Goal: Task Accomplishment & Management: Use online tool/utility

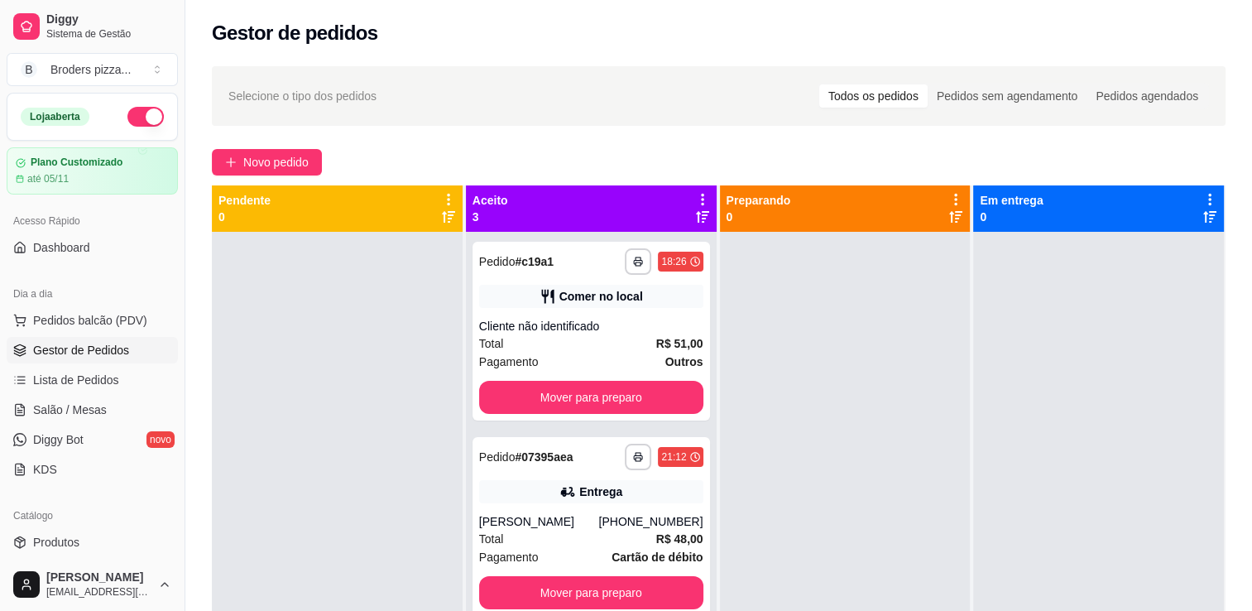
click at [641, 325] on div "Cliente não identificado" at bounding box center [591, 326] width 224 height 17
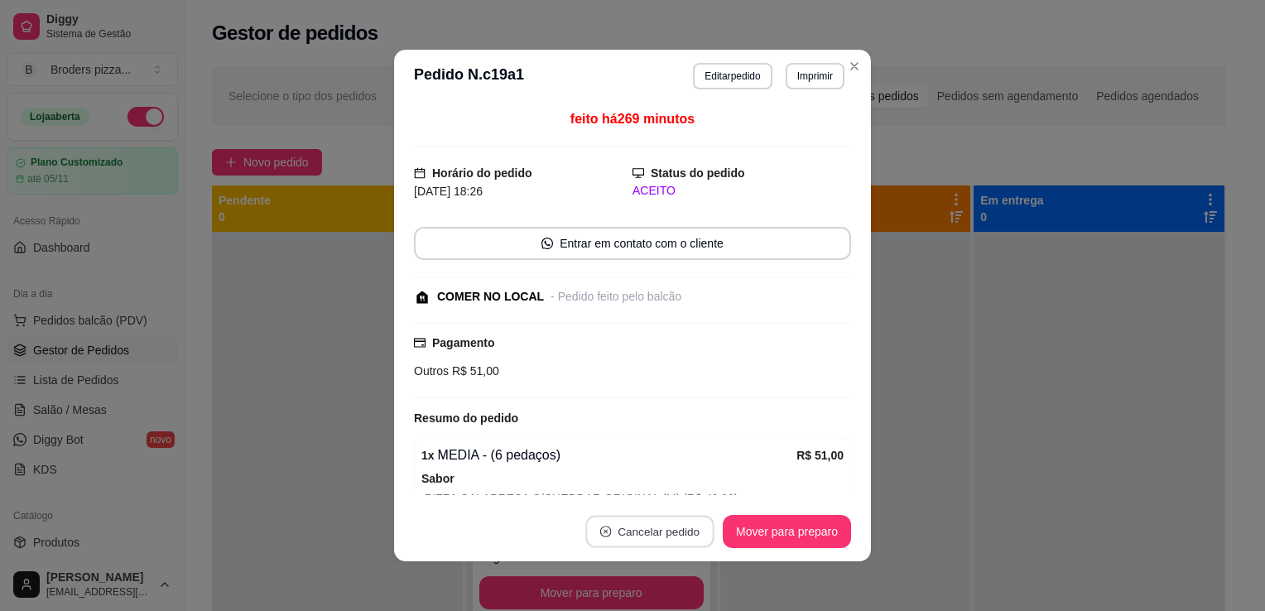
click at [631, 528] on button "Cancelar pedido" at bounding box center [649, 532] width 128 height 32
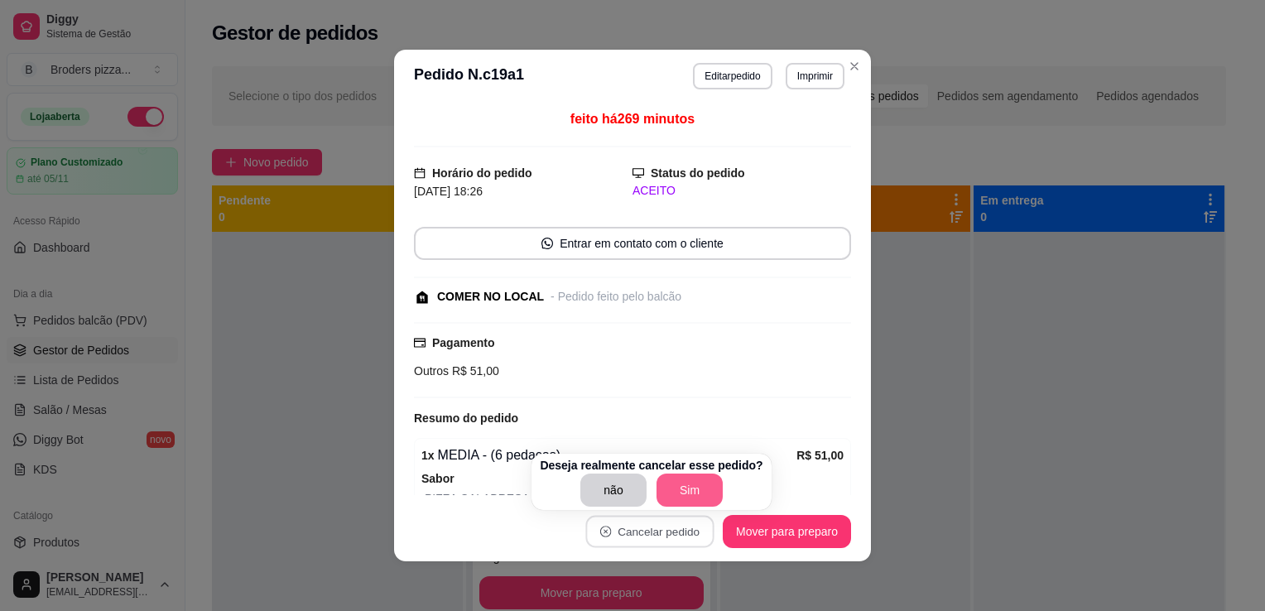
click at [684, 476] on button "Sim" at bounding box center [689, 489] width 66 height 33
click at [684, 476] on div "não Sim" at bounding box center [651, 489] width 223 height 33
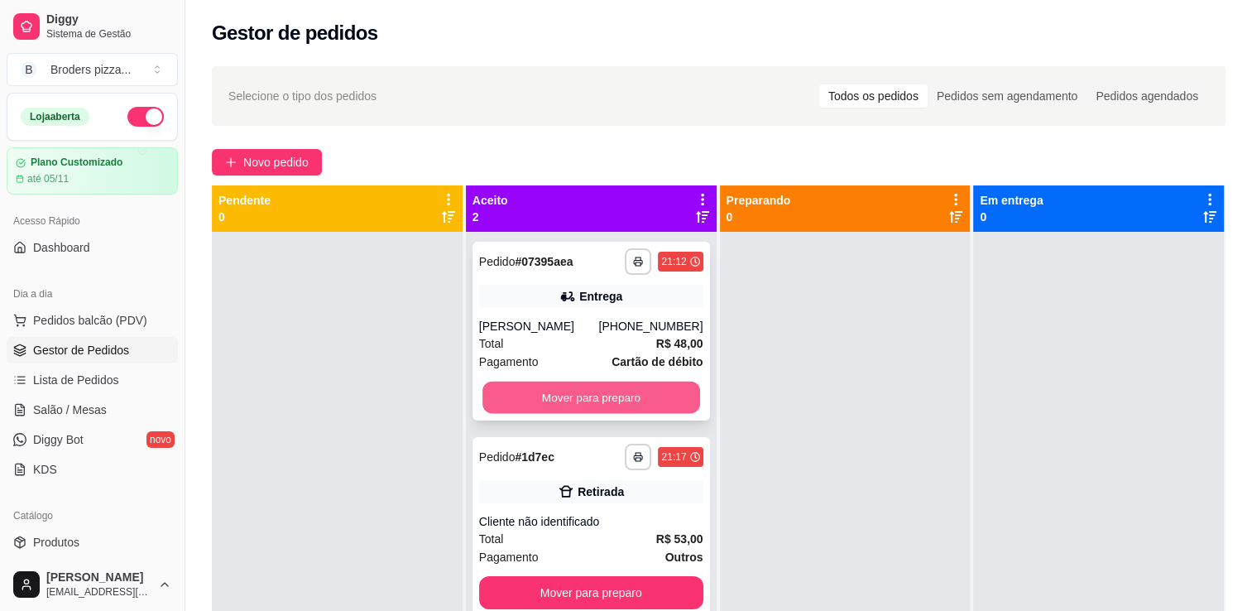
click at [618, 392] on button "Mover para preparo" at bounding box center [592, 398] width 218 height 32
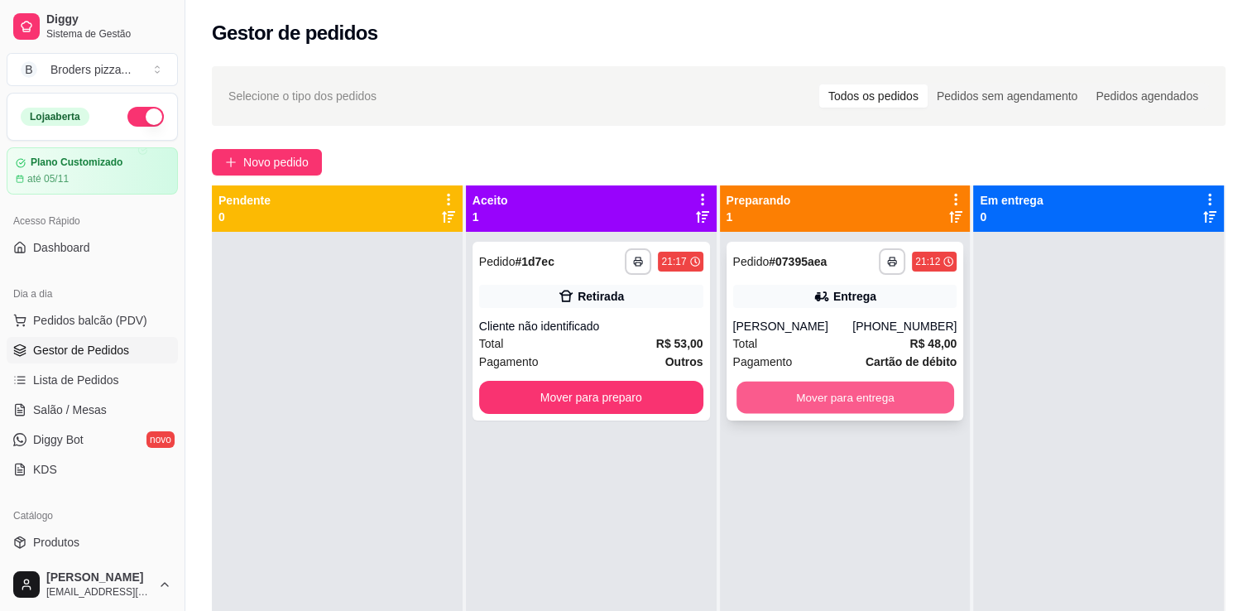
click at [795, 394] on button "Mover para entrega" at bounding box center [846, 398] width 218 height 32
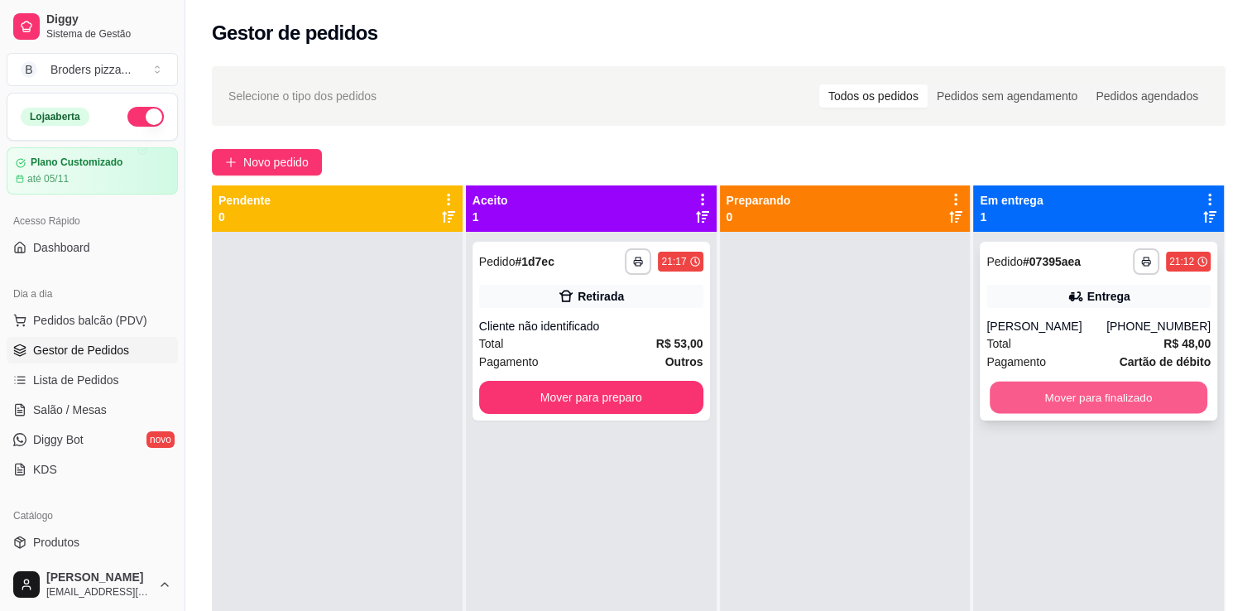
click at [1052, 404] on button "Mover para finalizado" at bounding box center [1099, 398] width 218 height 32
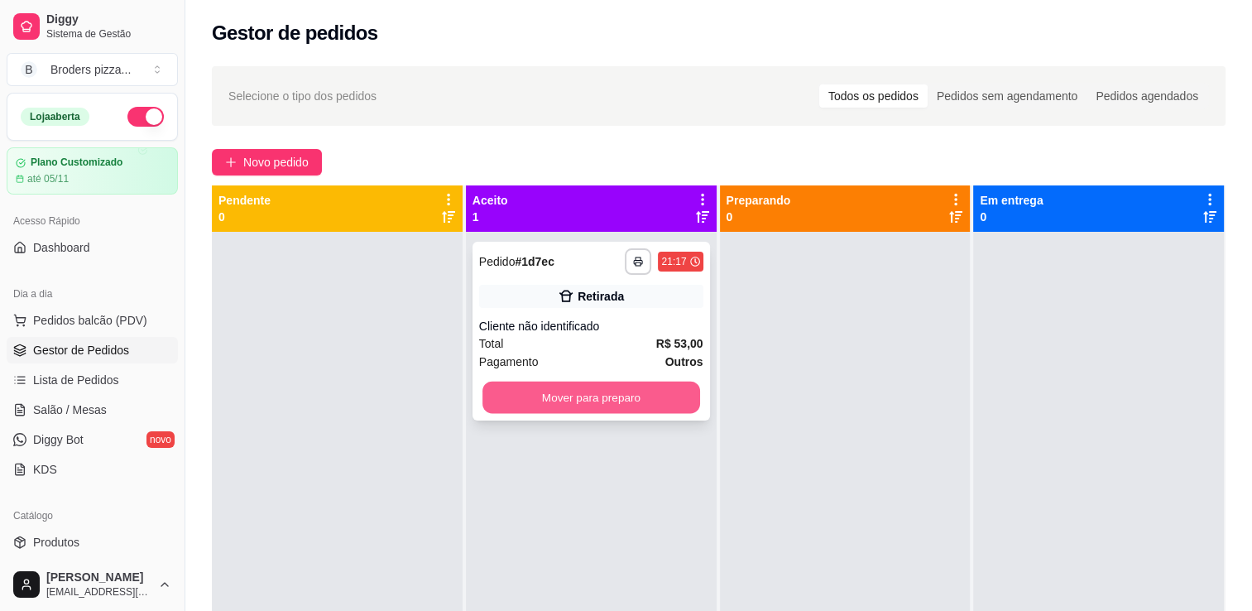
click at [658, 406] on button "Mover para preparo" at bounding box center [592, 398] width 218 height 32
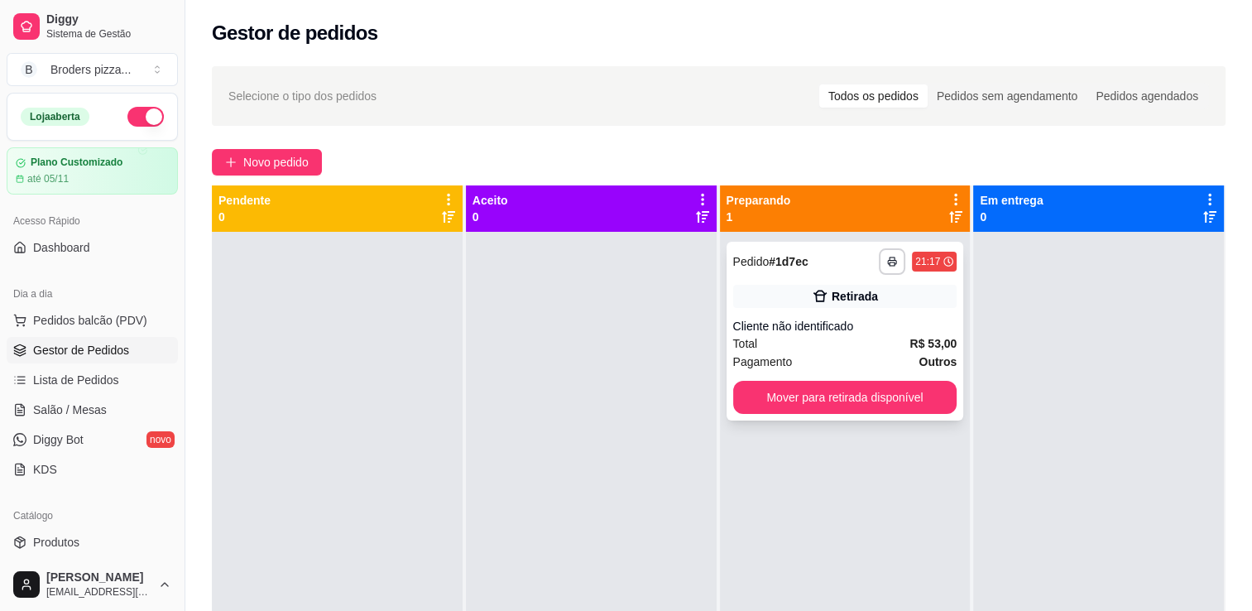
click at [832, 293] on div "Retirada" at bounding box center [855, 296] width 46 height 17
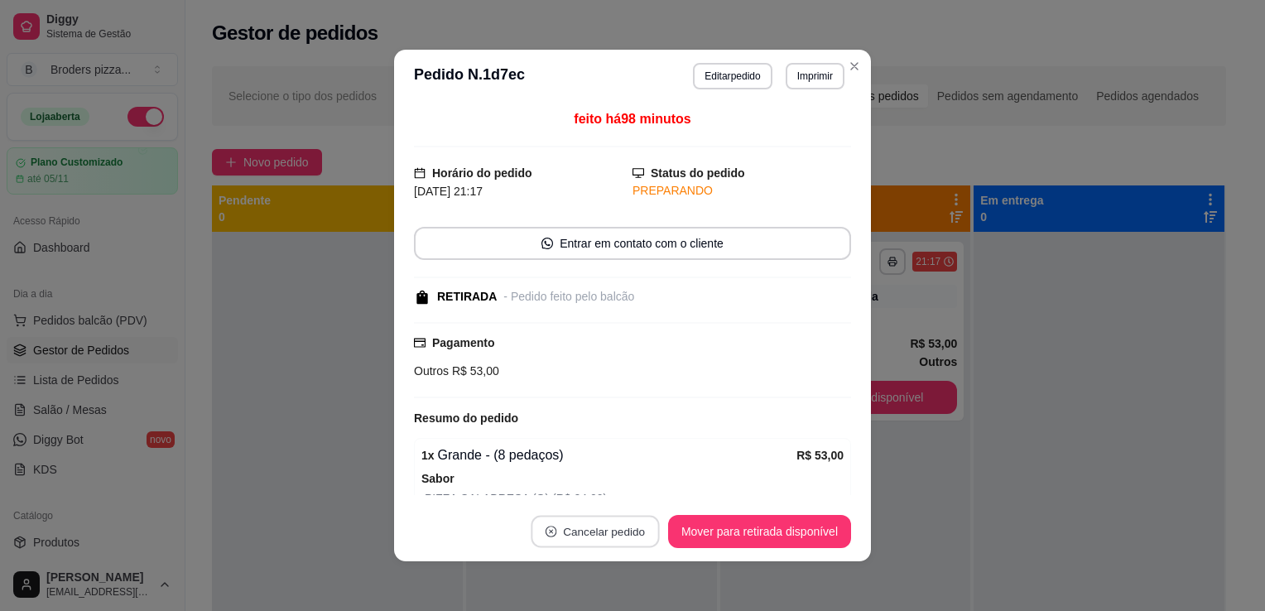
click at [636, 534] on button "Cancelar pedido" at bounding box center [595, 532] width 128 height 32
click at [645, 494] on button "Sim" at bounding box center [635, 490] width 65 height 32
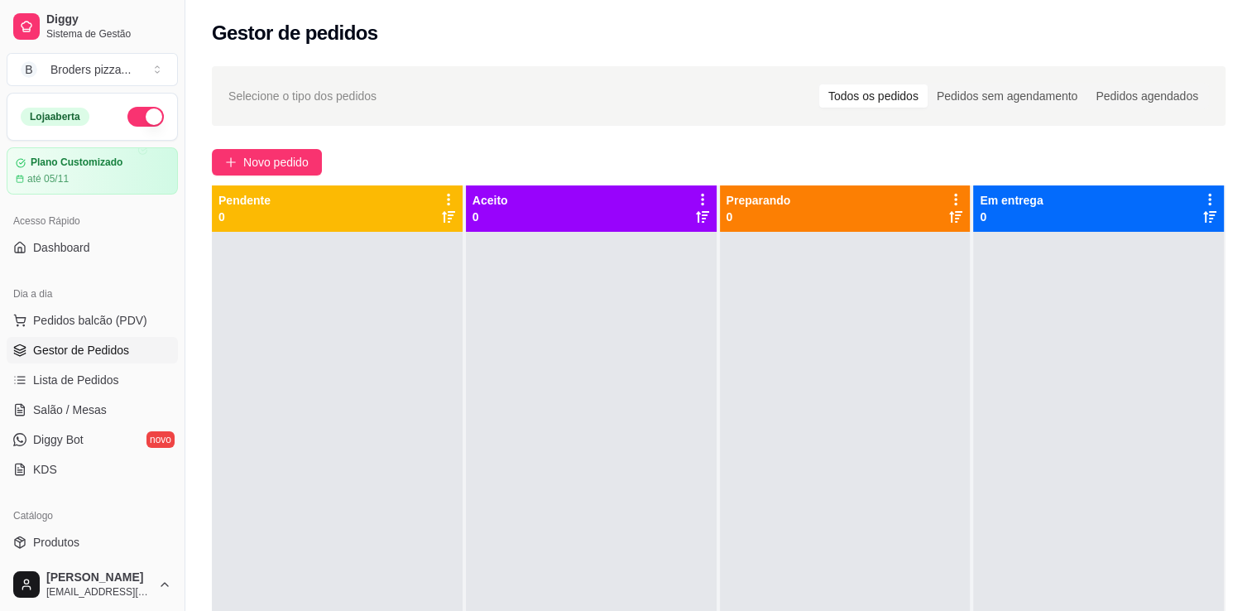
click at [131, 120] on button "button" at bounding box center [145, 117] width 36 height 20
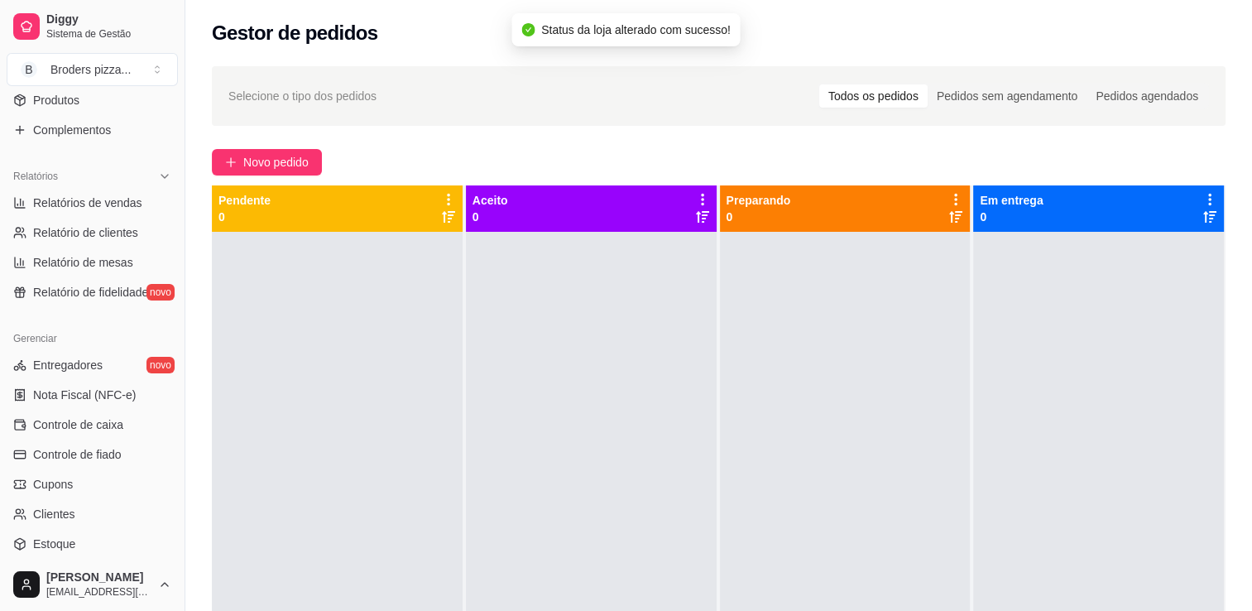
scroll to position [444, 0]
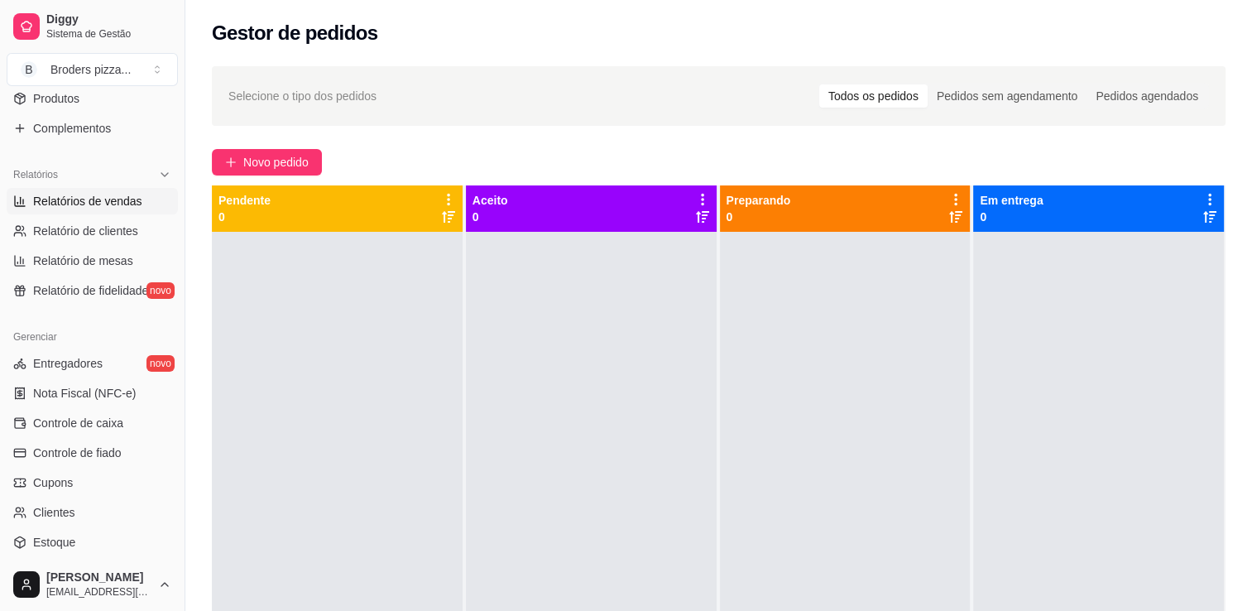
click at [55, 197] on span "Relatórios de vendas" at bounding box center [87, 201] width 109 height 17
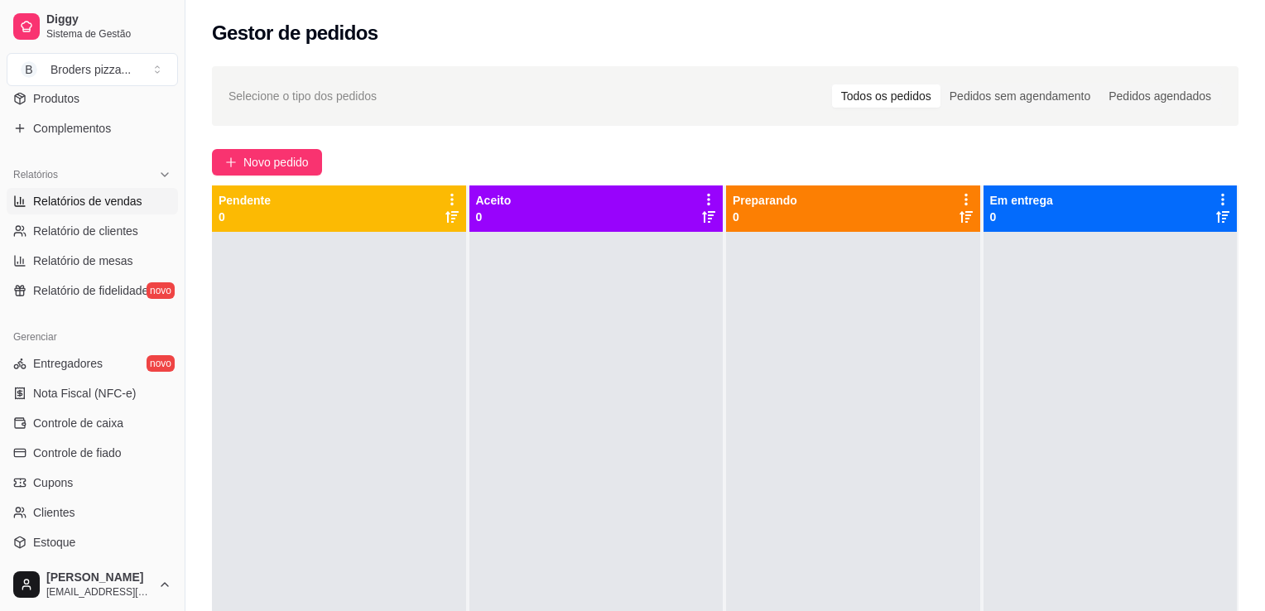
select select "ALL"
select select "0"
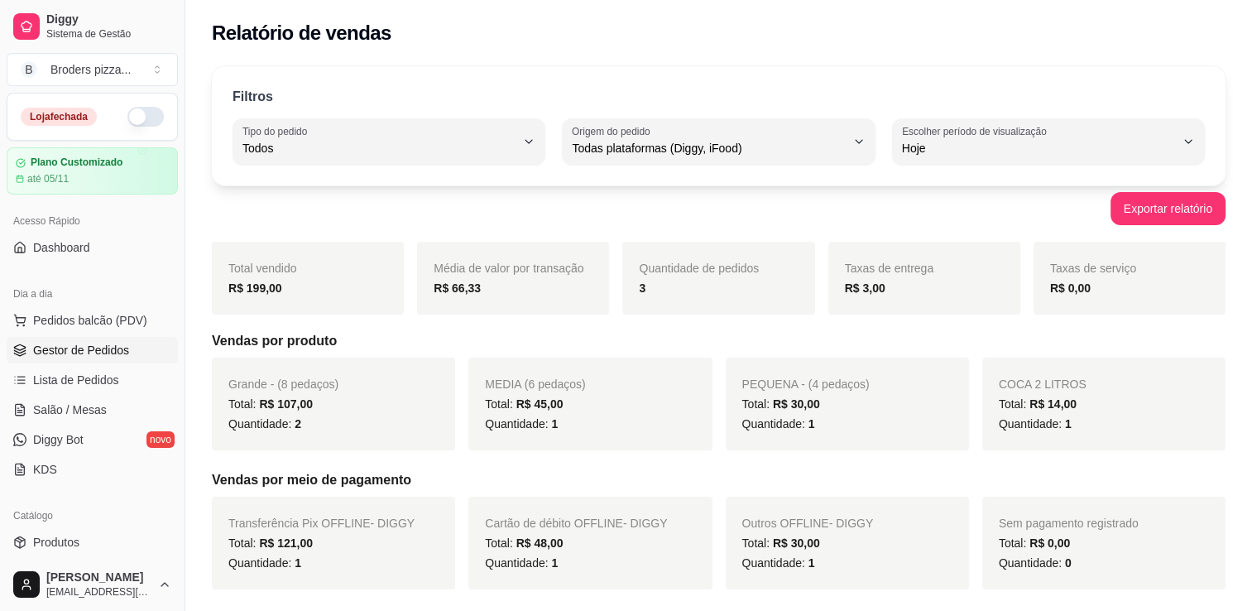
click at [56, 342] on span "Gestor de Pedidos" at bounding box center [81, 350] width 96 height 17
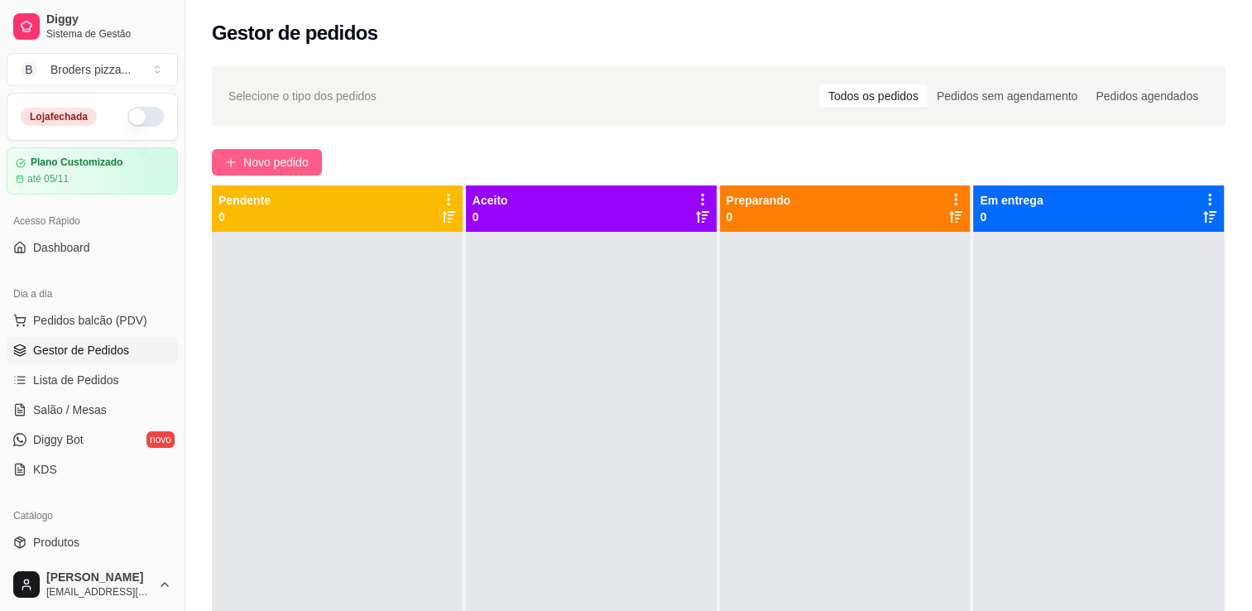
click at [290, 151] on button "Novo pedido" at bounding box center [267, 162] width 110 height 26
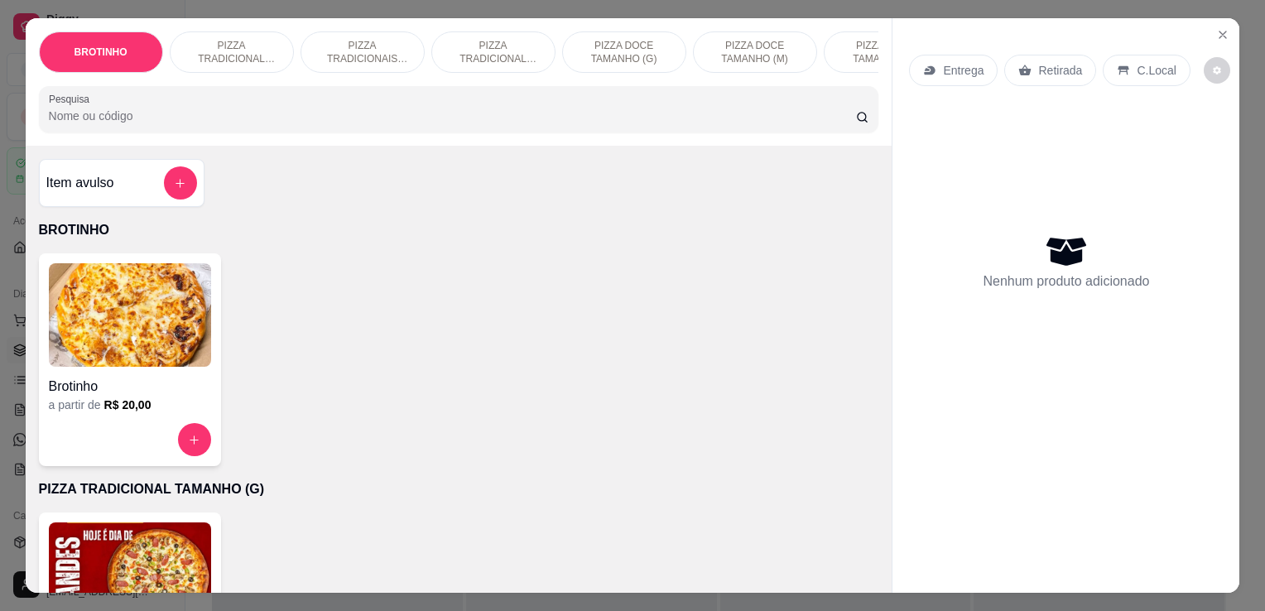
click at [477, 46] on p "PIZZA TRADICIONAL TAMANHO (P)" at bounding box center [493, 52] width 96 height 26
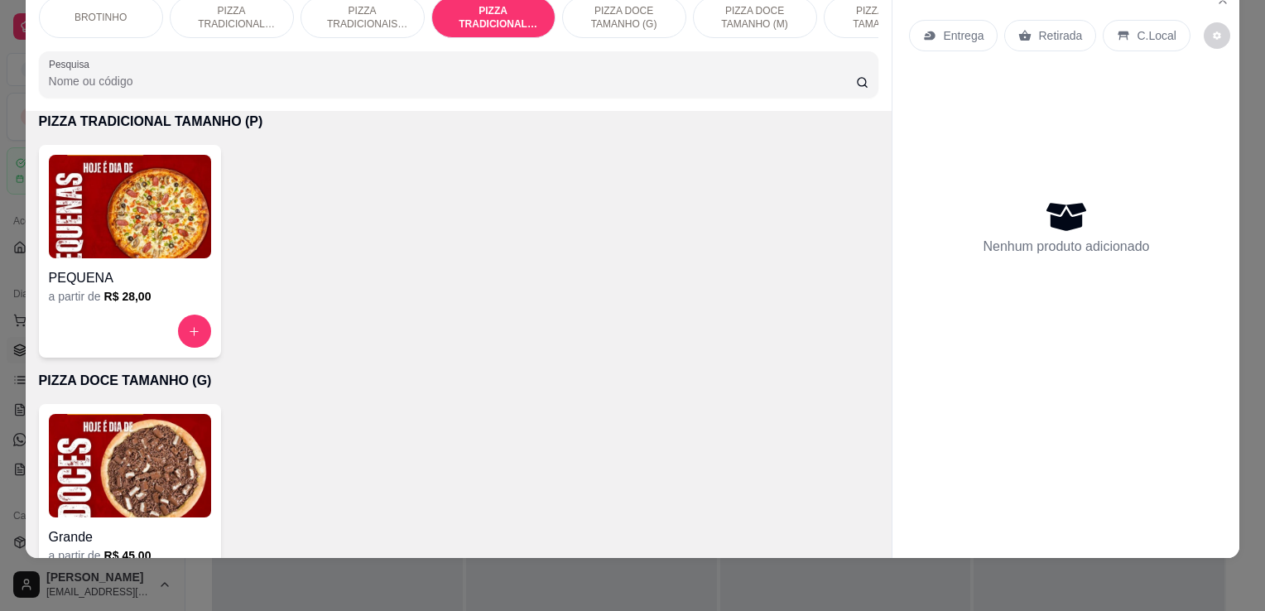
click at [106, 230] on img at bounding box center [130, 206] width 162 height 103
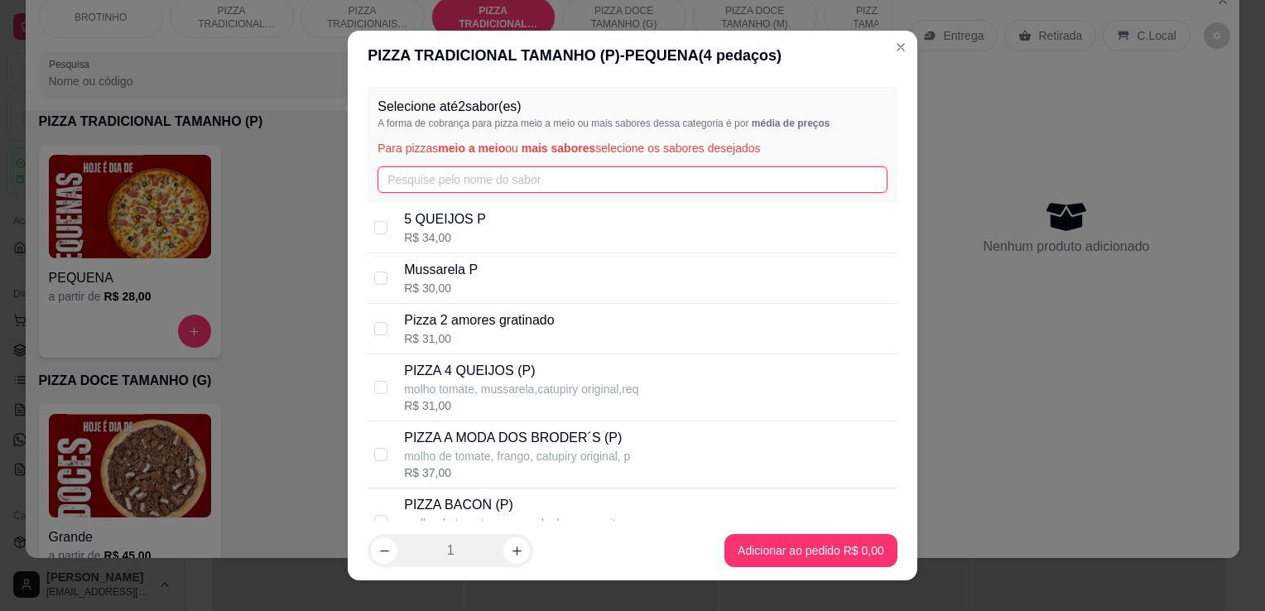
click at [415, 175] on input "text" at bounding box center [632, 179] width 510 height 26
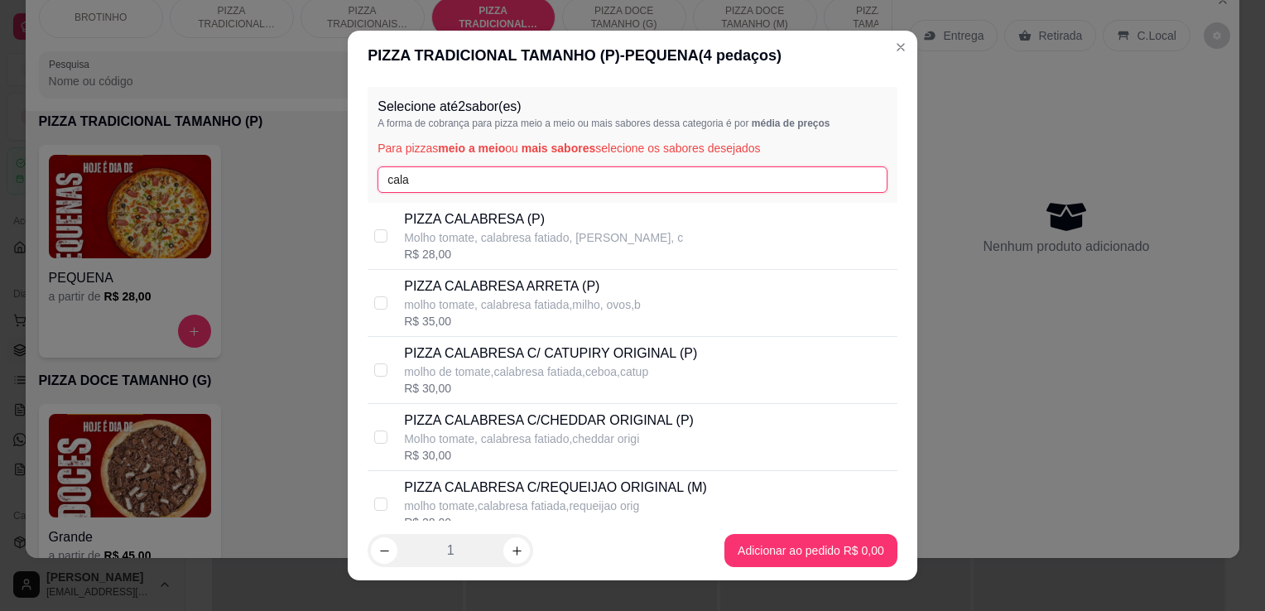
type input "cala"
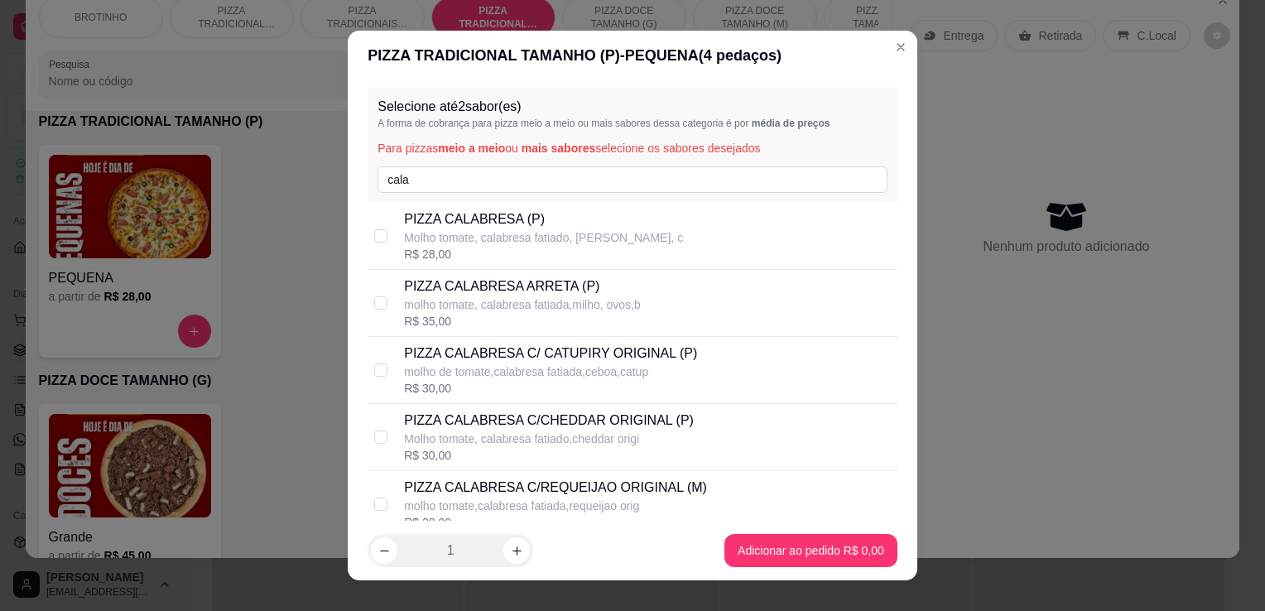
click at [588, 366] on p "molho de tomate,calabresa fatiada,ceboa,catup" at bounding box center [550, 371] width 293 height 17
checkbox input "true"
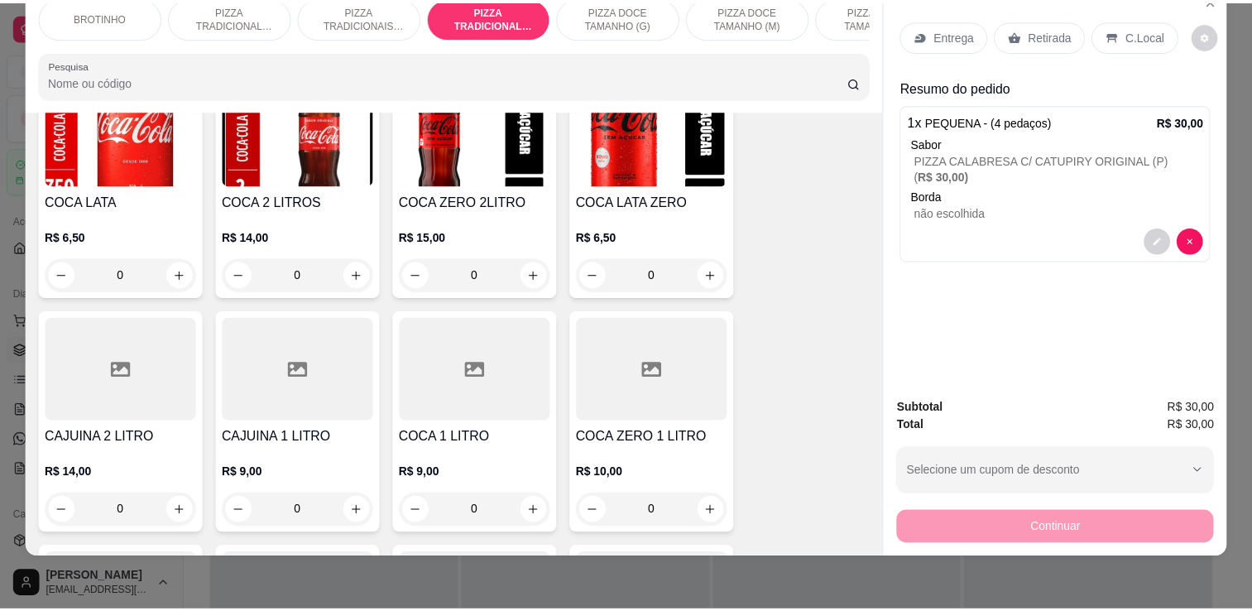
scroll to position [1961, 0]
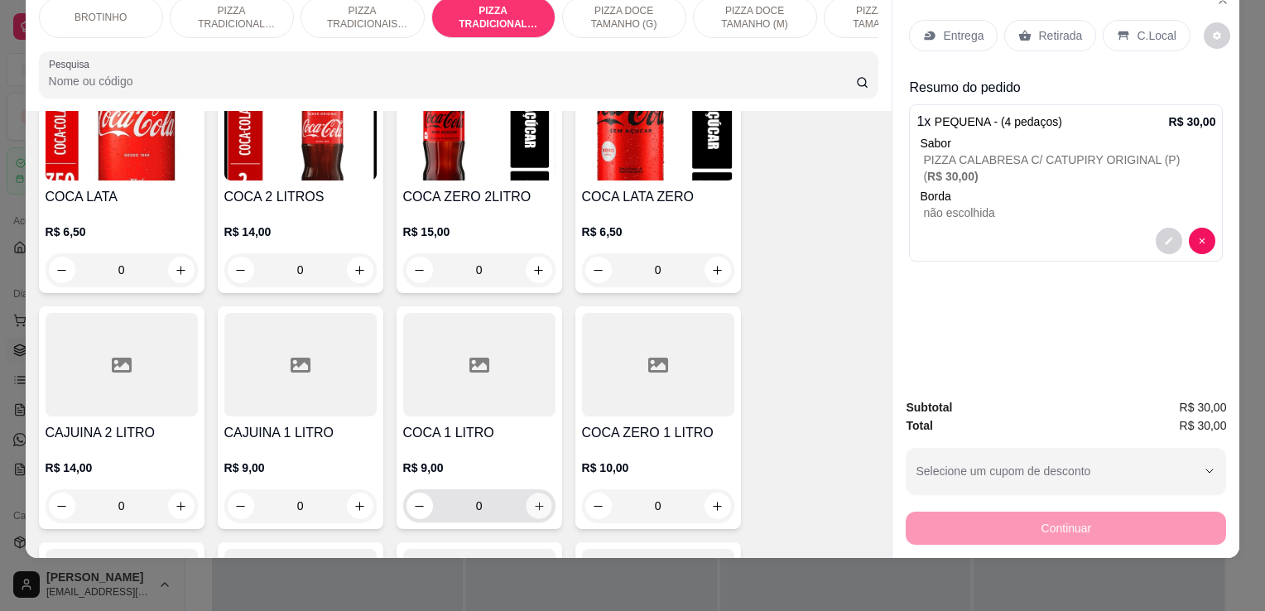
click at [533, 504] on icon "increase-product-quantity" at bounding box center [538, 506] width 12 height 12
type input "1"
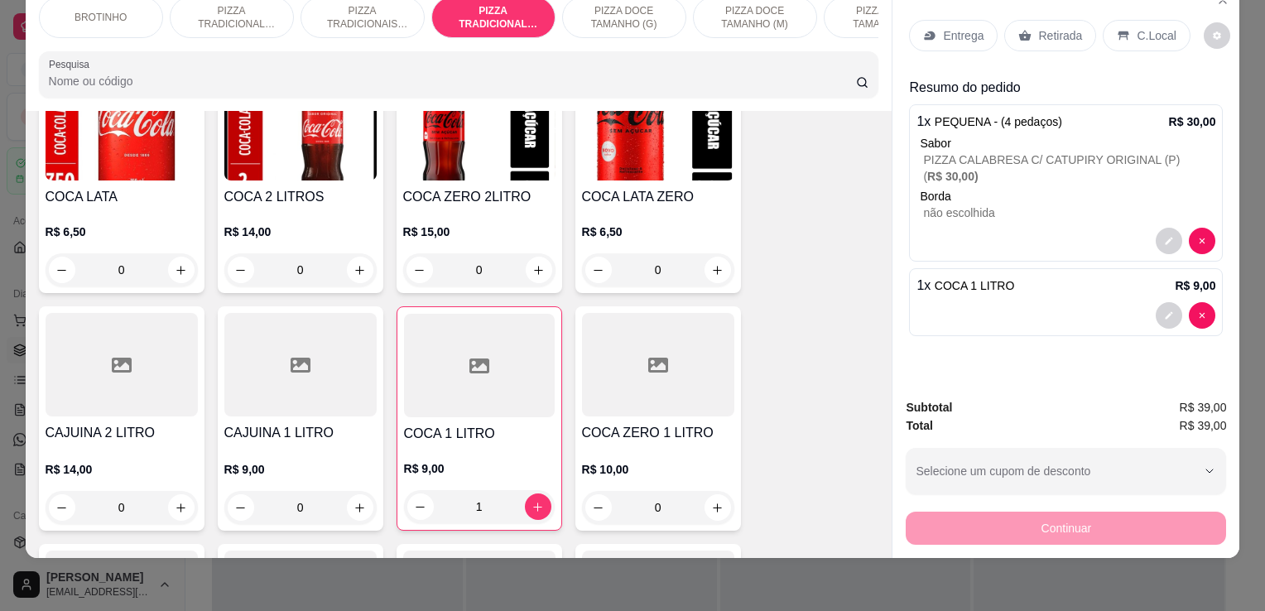
click at [1136, 27] on p "C.Local" at bounding box center [1155, 35] width 39 height 17
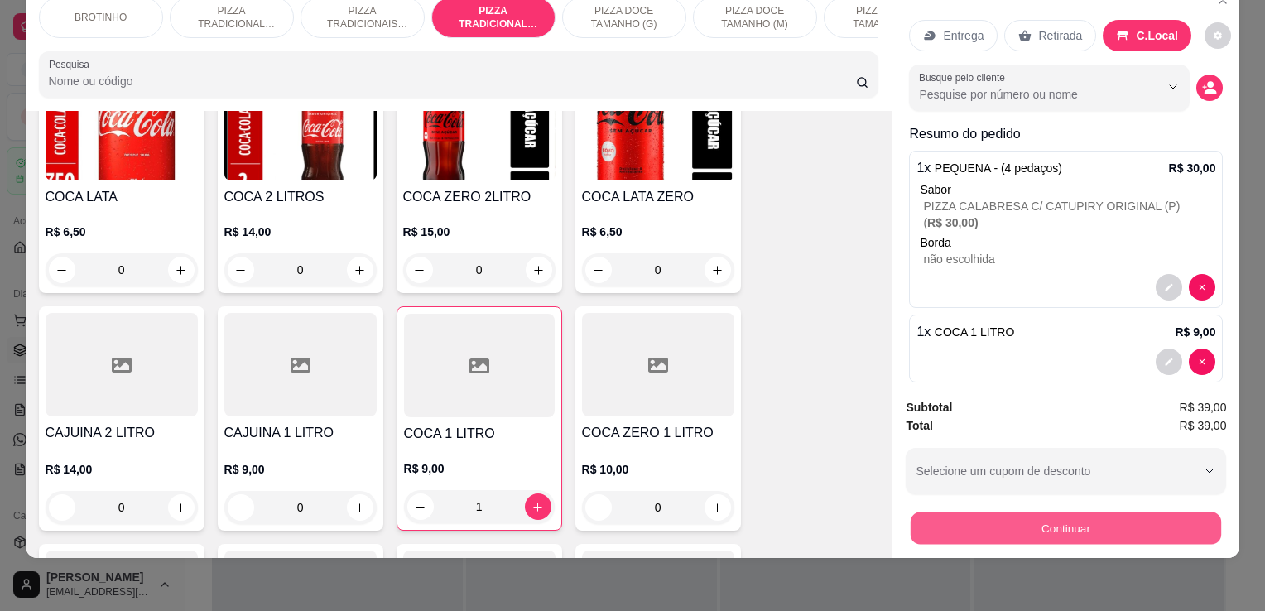
click at [1089, 525] on button "Continuar" at bounding box center [1065, 527] width 310 height 32
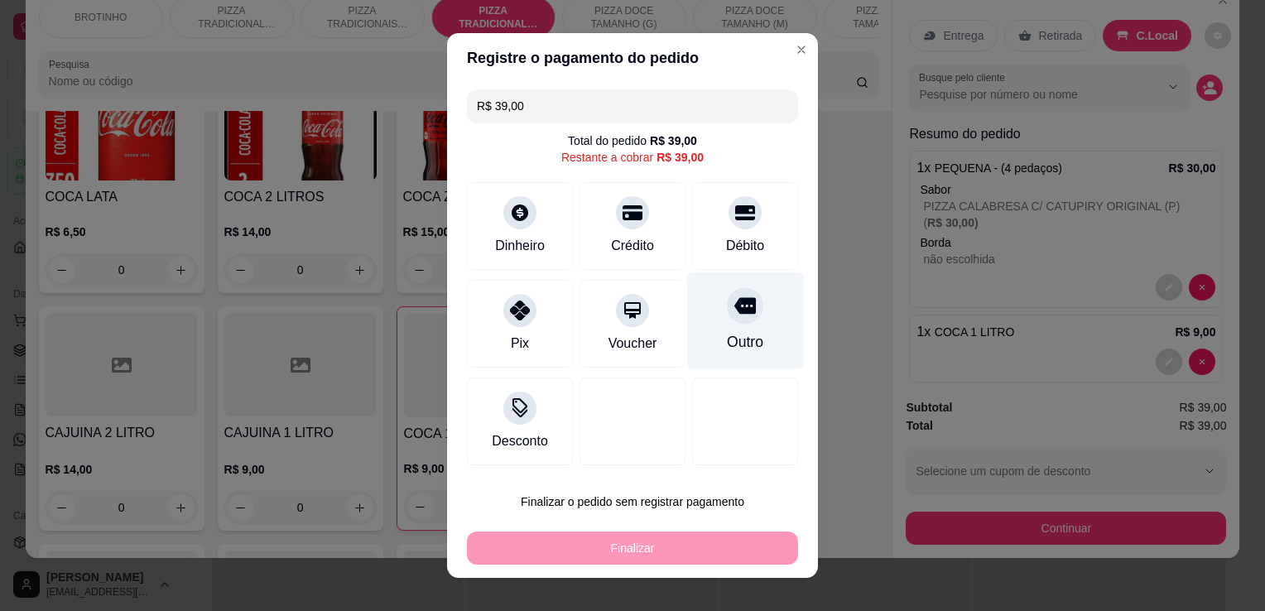
click at [735, 338] on div "Outro" at bounding box center [745, 342] width 36 height 22
type input "R$ 0,00"
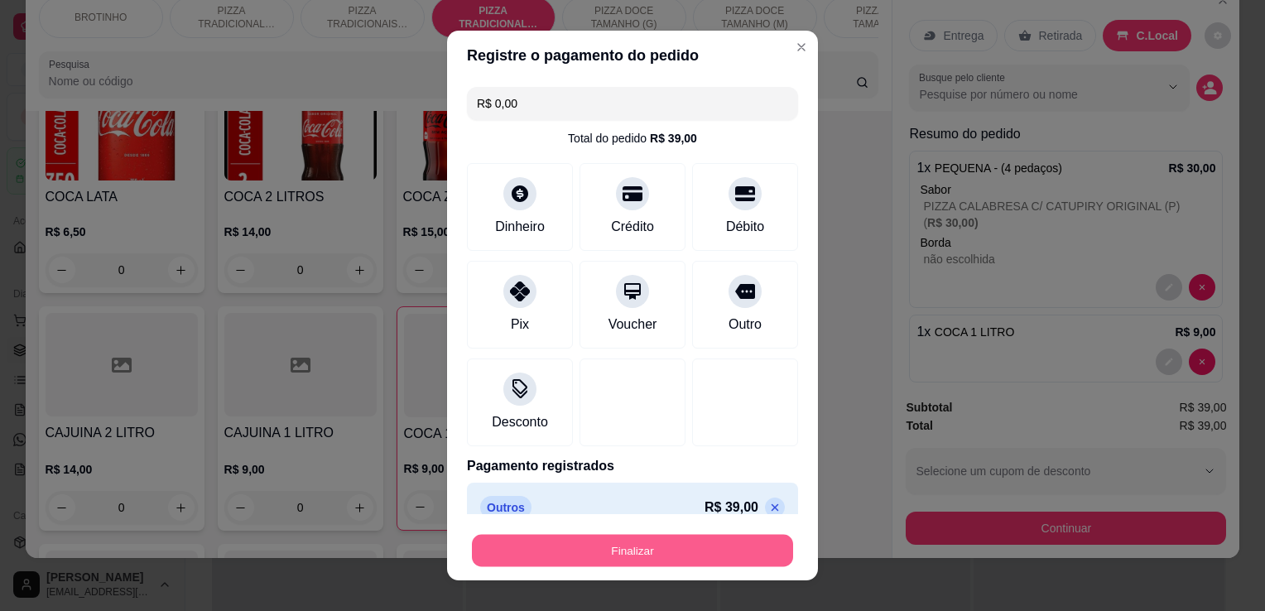
click at [654, 551] on button "Finalizar" at bounding box center [632, 551] width 321 height 32
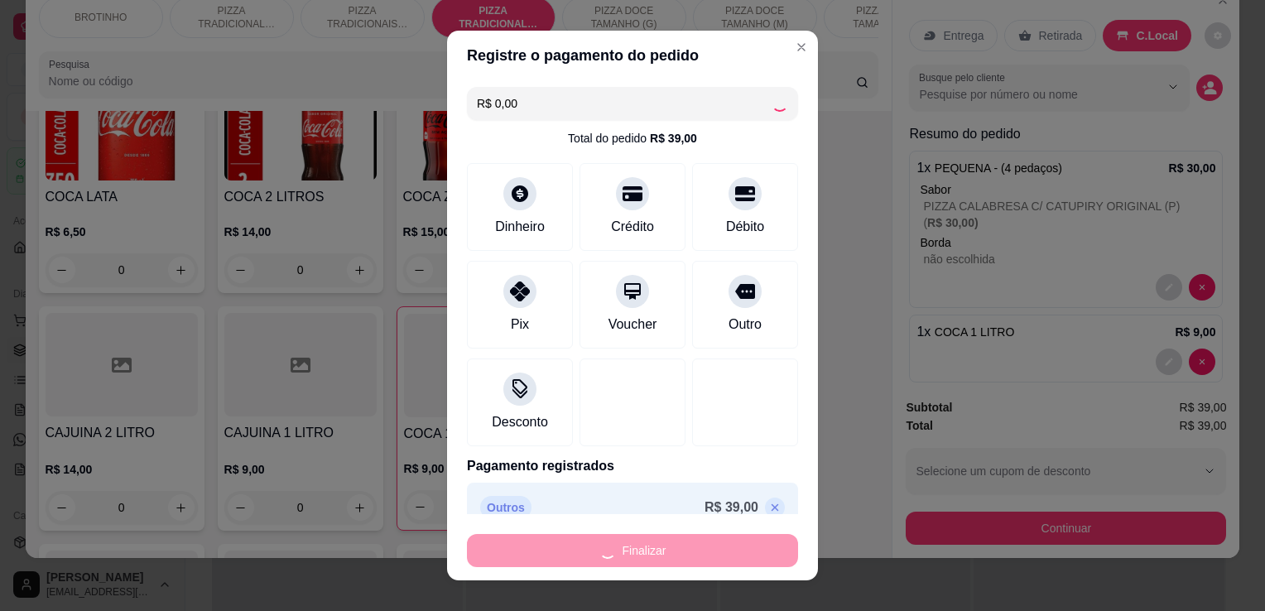
type input "0"
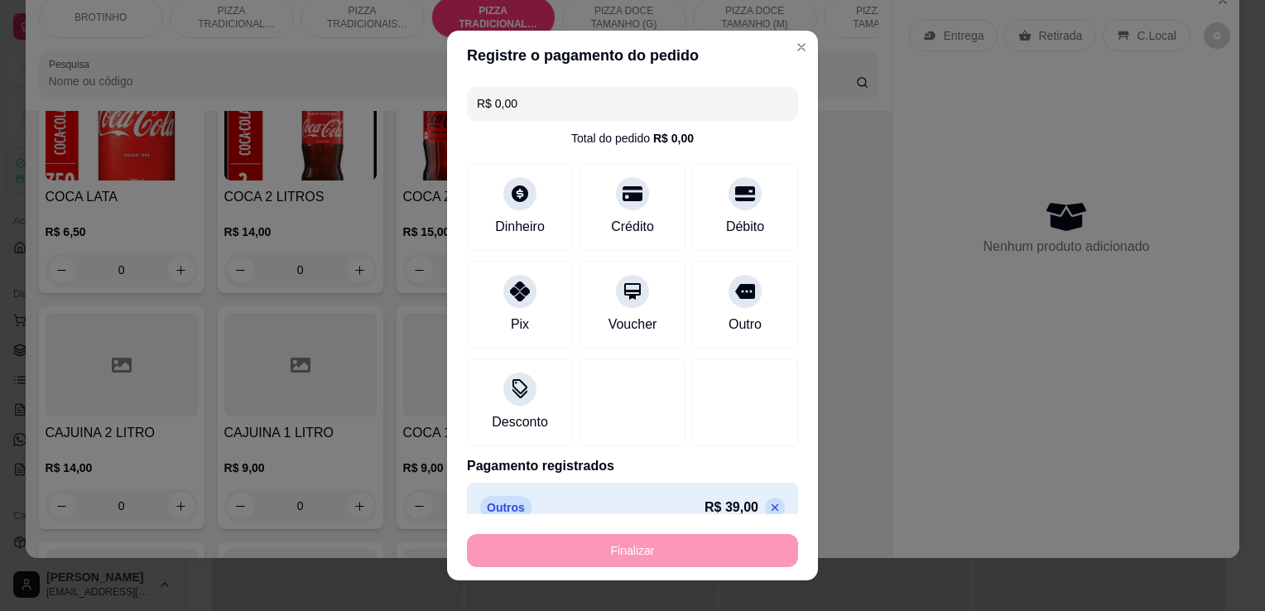
type input "-R$ 39,00"
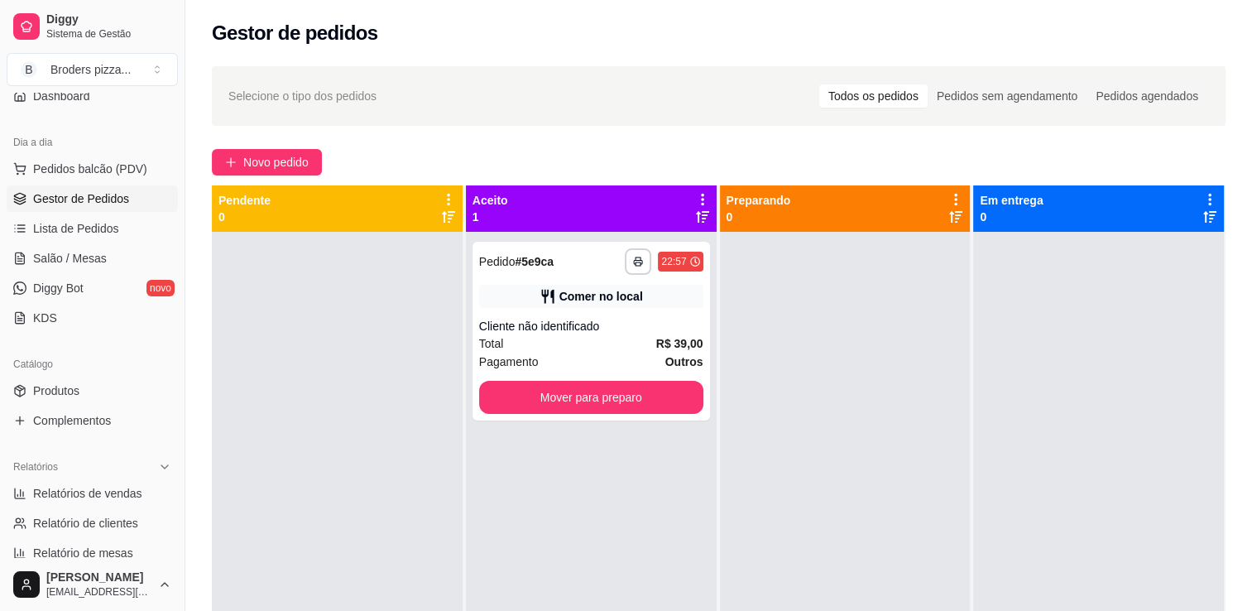
scroll to position [240, 0]
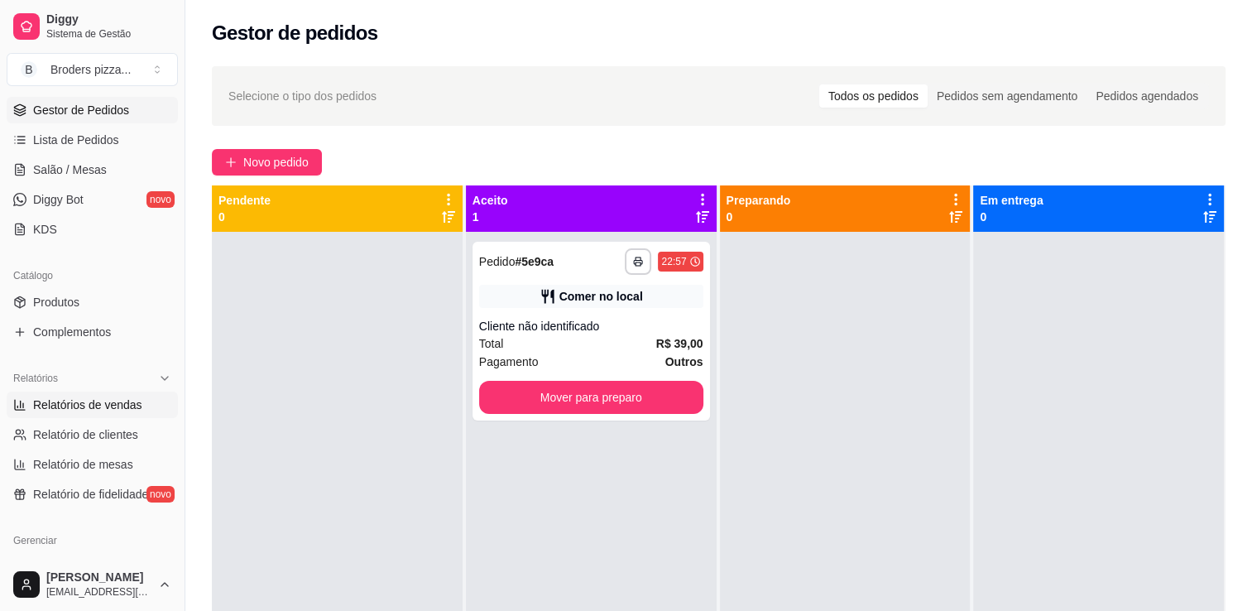
click at [54, 409] on span "Relatórios de vendas" at bounding box center [87, 404] width 109 height 17
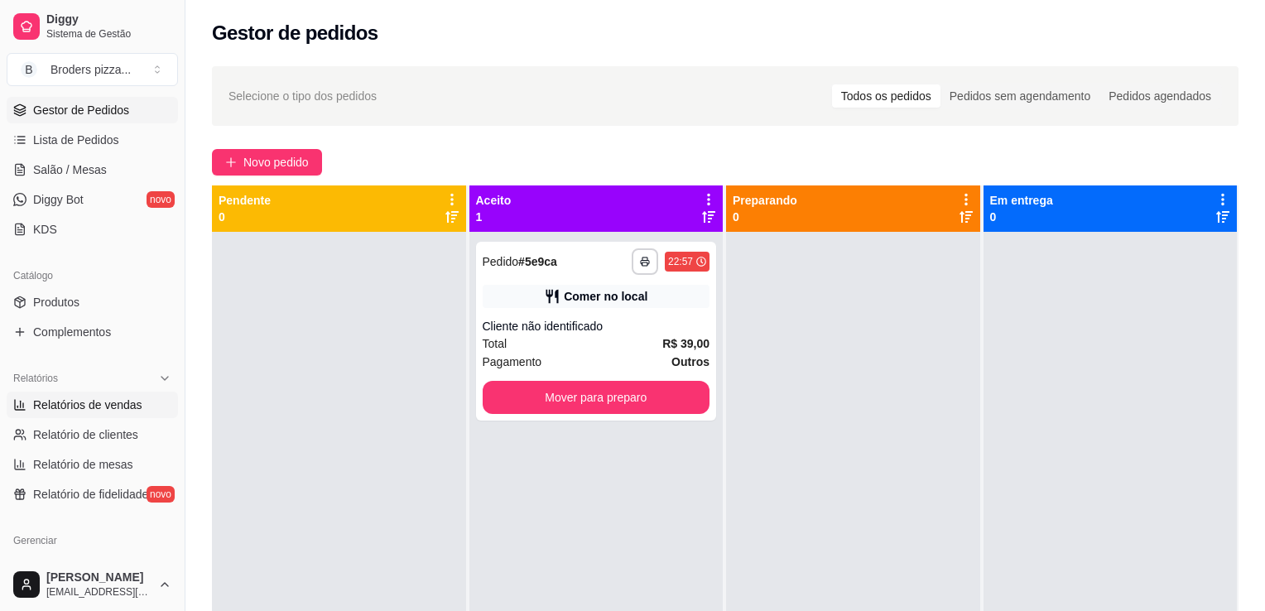
select select "ALL"
select select "0"
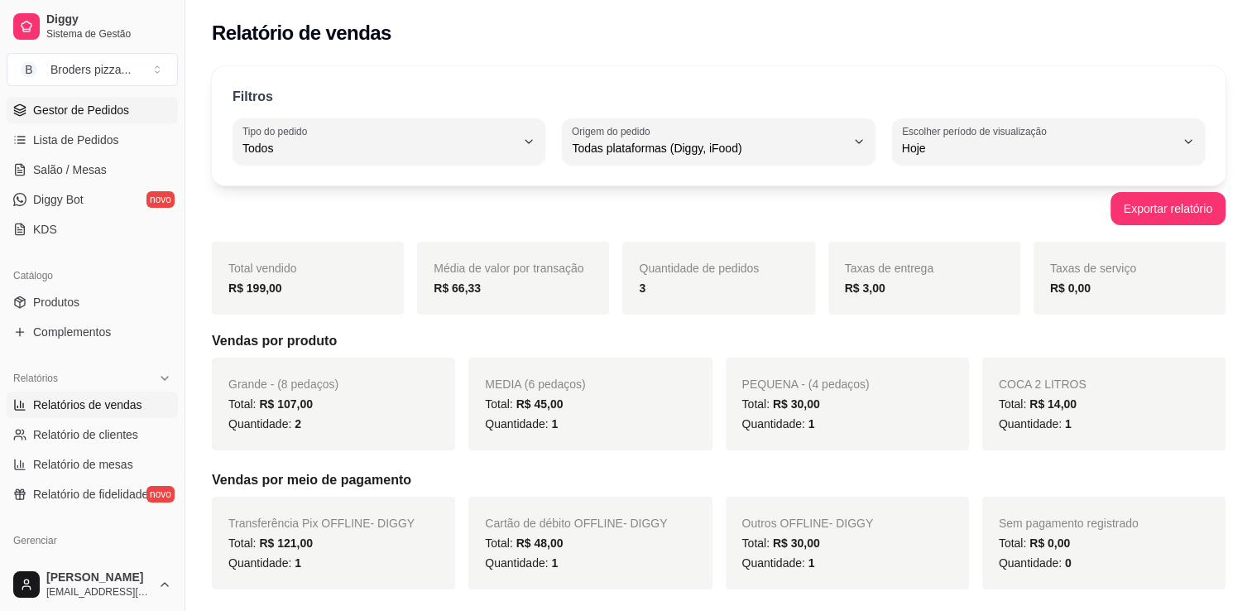
click at [44, 109] on span "Gestor de Pedidos" at bounding box center [81, 110] width 96 height 17
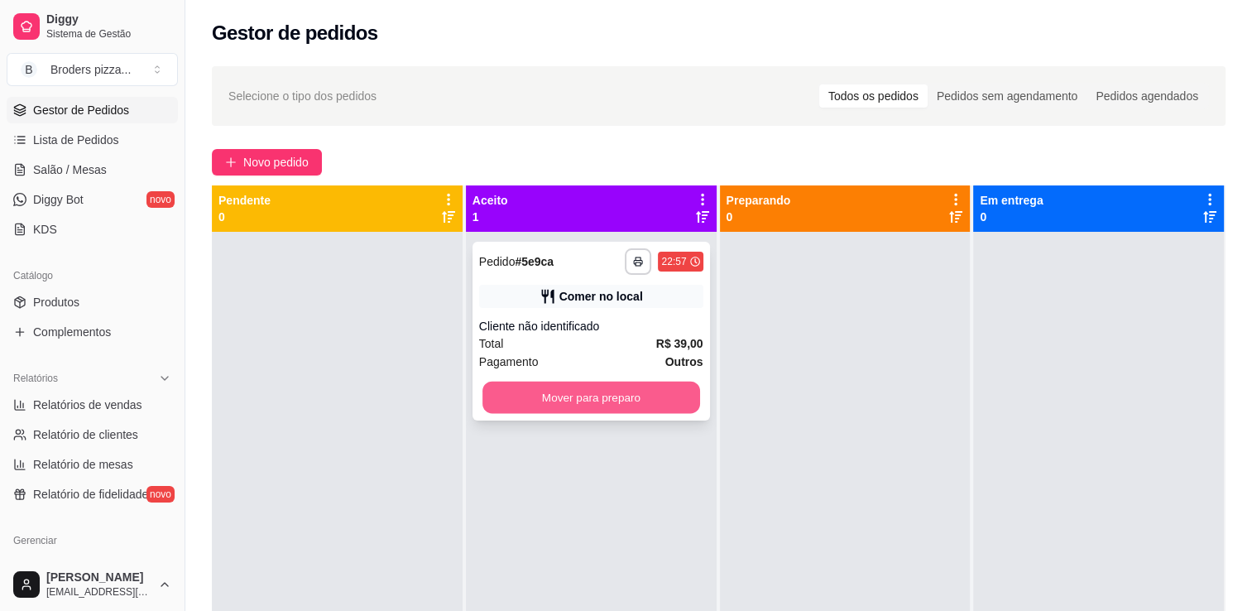
click at [627, 395] on button "Mover para preparo" at bounding box center [592, 398] width 218 height 32
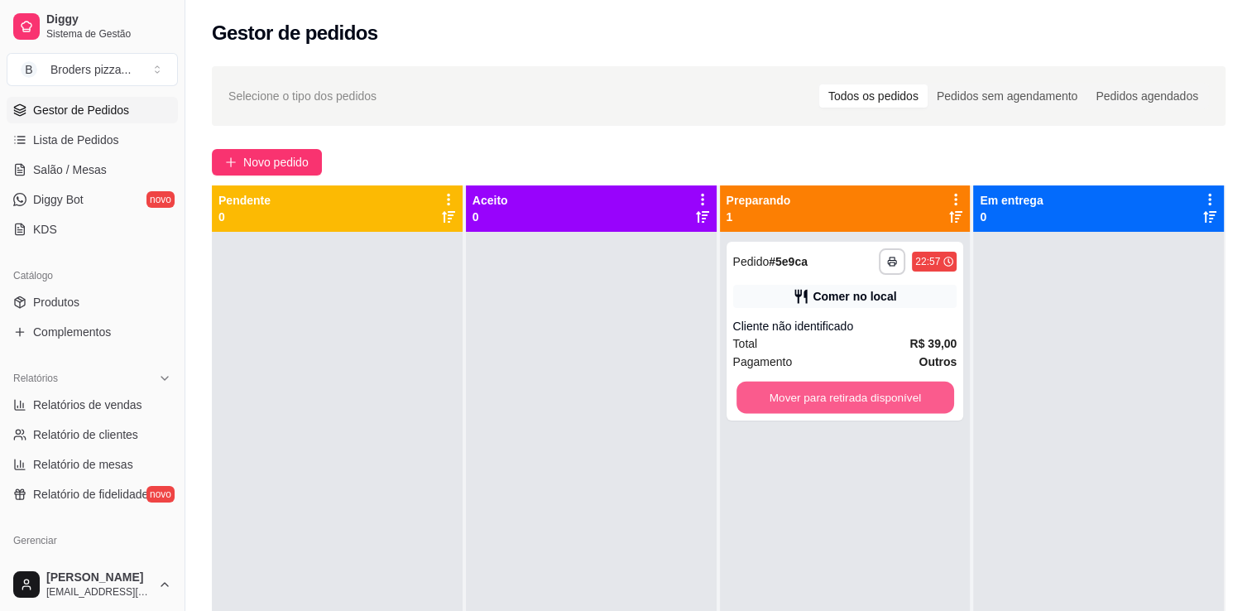
click at [897, 393] on button "Mover para retirada disponível" at bounding box center [846, 398] width 218 height 32
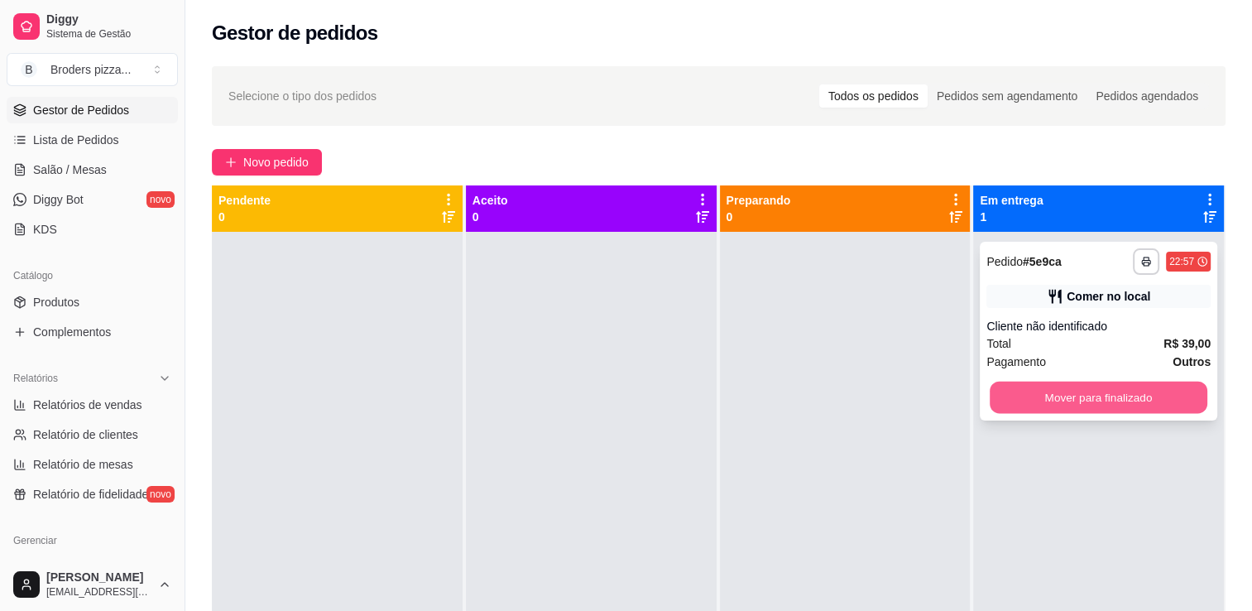
click at [1145, 403] on button "Mover para finalizado" at bounding box center [1099, 398] width 218 height 32
